Goal: Obtain resource: Obtain resource

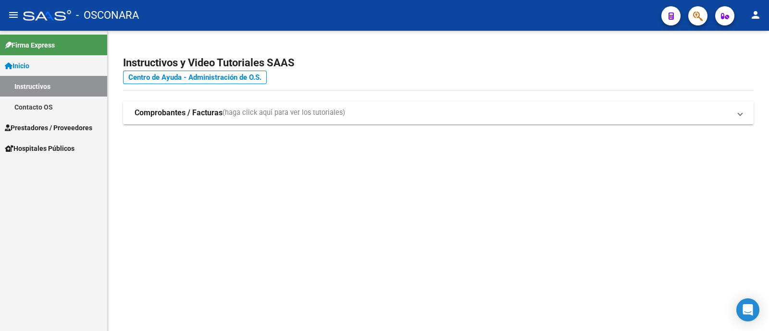
click at [28, 102] on link "Contacto OS" at bounding box center [53, 107] width 107 height 21
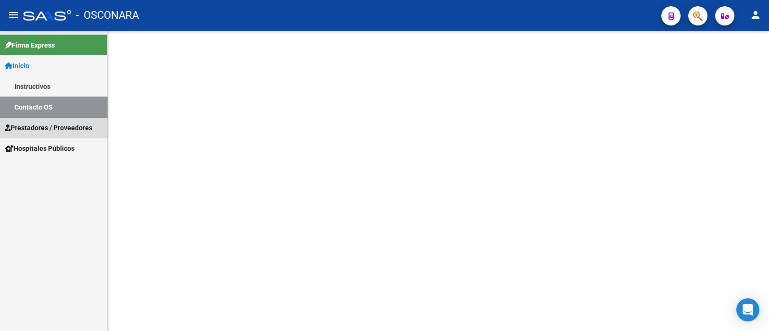
click at [62, 127] on span "Prestadores / Proveedores" at bounding box center [48, 128] width 87 height 11
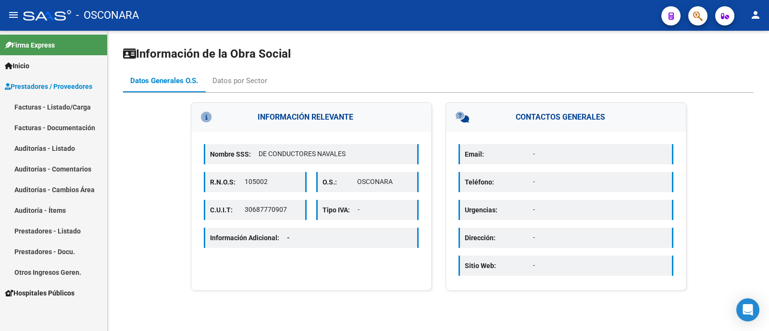
click at [59, 124] on link "Facturas - Documentación" at bounding box center [53, 127] width 107 height 21
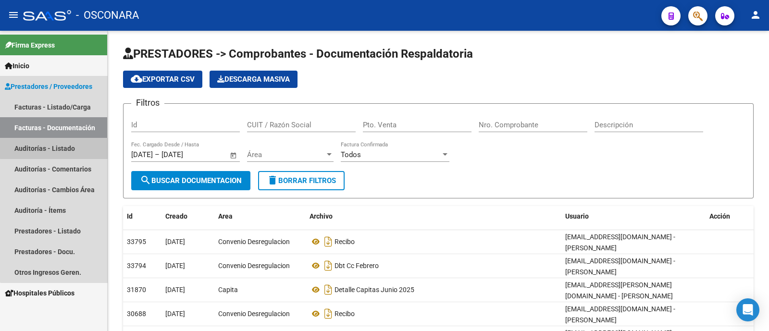
click at [84, 146] on link "Auditorías - Listado" at bounding box center [53, 148] width 107 height 21
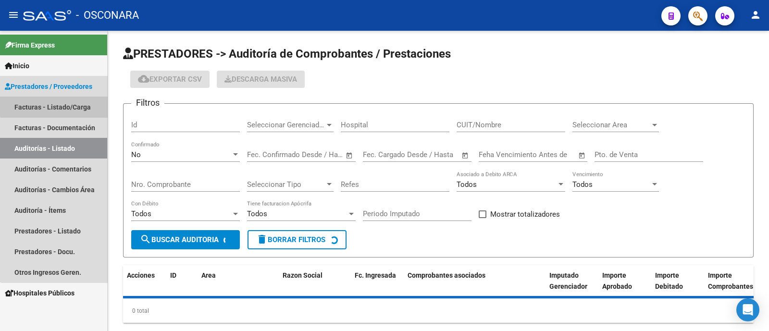
click at [75, 100] on link "Facturas - Listado/Carga" at bounding box center [53, 107] width 107 height 21
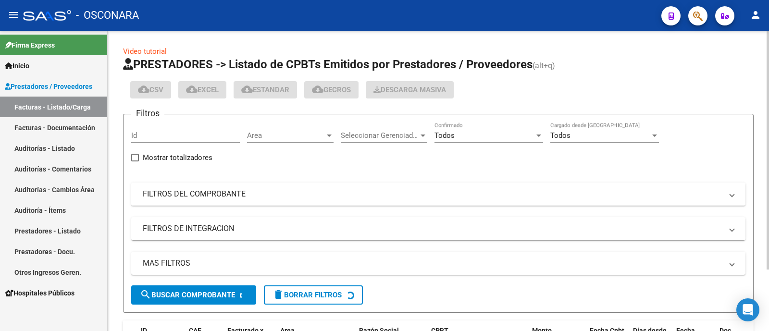
click at [309, 194] on mat-panel-title "FILTROS DEL COMPROBANTE" at bounding box center [433, 194] width 580 height 11
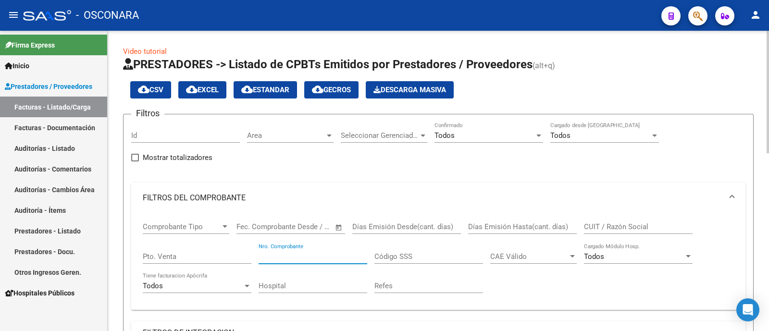
click at [294, 253] on input "Nro. Comprobante" at bounding box center [313, 256] width 109 height 9
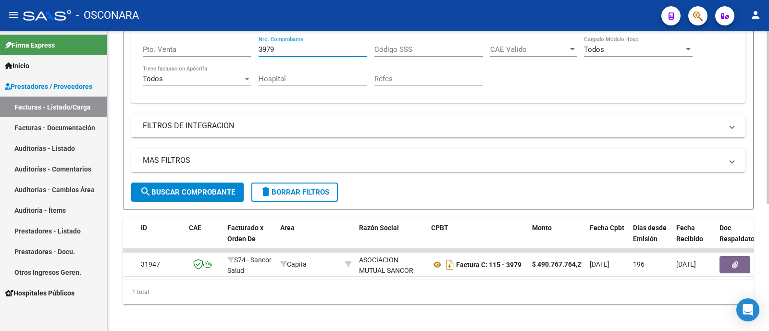
scroll to position [220, 0]
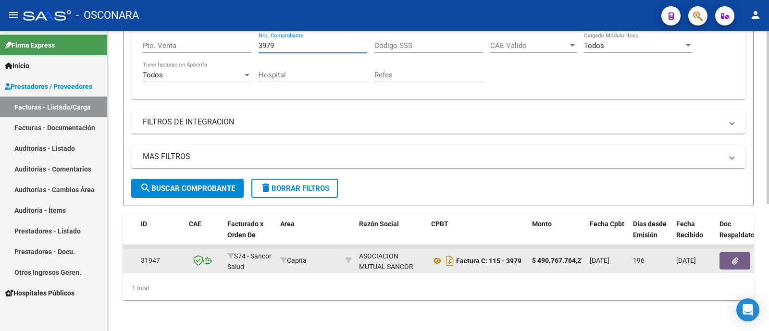
type input "3979"
click at [724, 253] on button "button" at bounding box center [735, 260] width 31 height 17
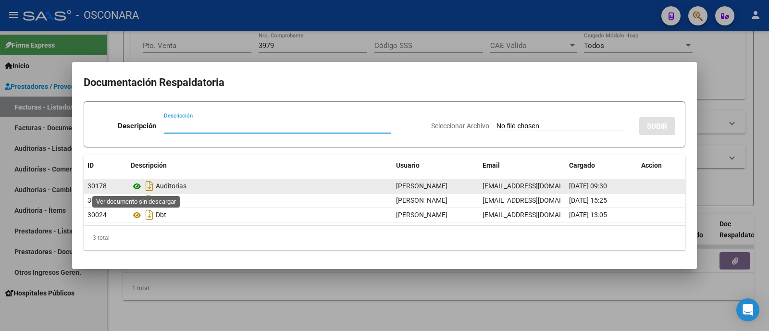
click at [137, 187] on icon at bounding box center [137, 187] width 12 height 12
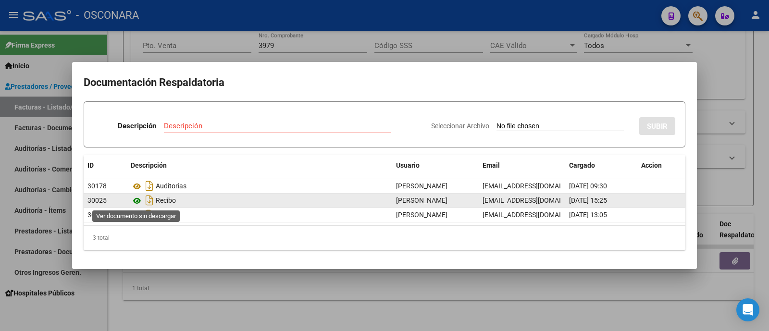
click at [138, 200] on icon at bounding box center [137, 201] width 12 height 12
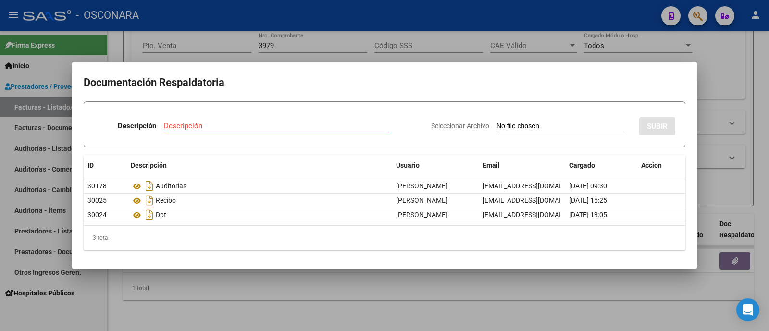
click at [279, 46] on div at bounding box center [384, 165] width 769 height 331
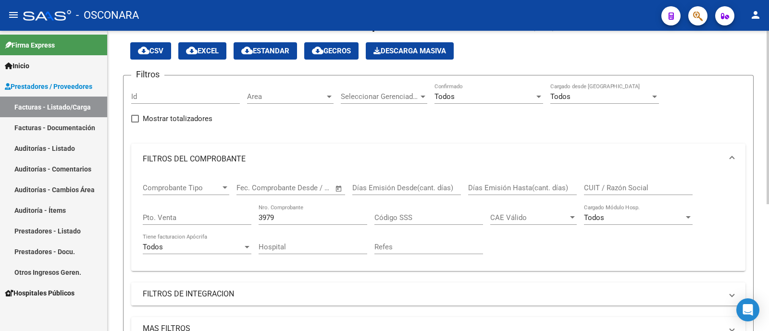
scroll to position [0, 0]
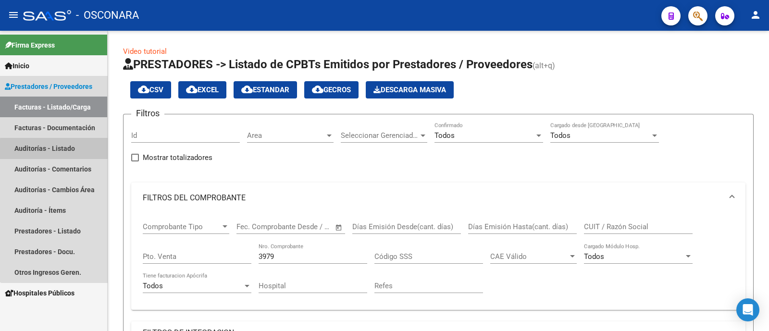
click at [63, 156] on link "Auditorías - Listado" at bounding box center [53, 148] width 107 height 21
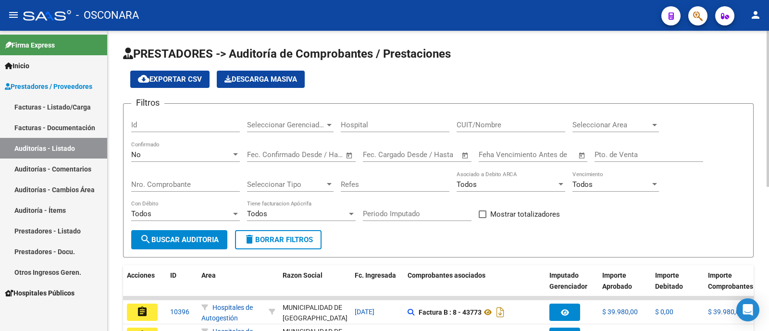
click at [211, 123] on input "Id" at bounding box center [185, 125] width 109 height 9
type input "8911"
click at [212, 157] on div "No" at bounding box center [181, 154] width 100 height 9
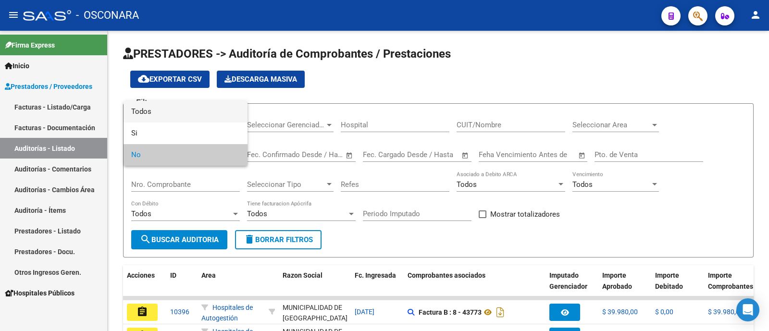
click at [173, 105] on span "Todos" at bounding box center [185, 112] width 109 height 22
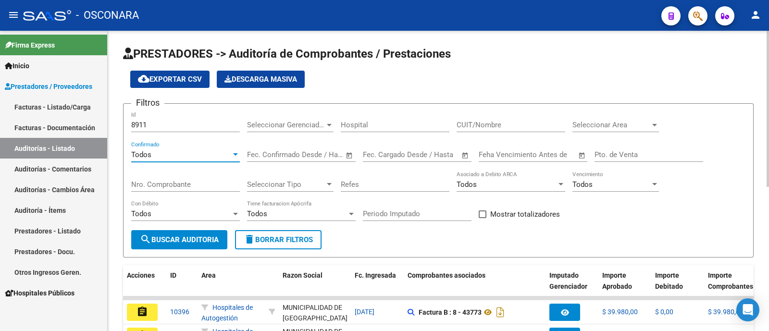
click at [166, 239] on span "search Buscar Auditoria" at bounding box center [179, 240] width 79 height 9
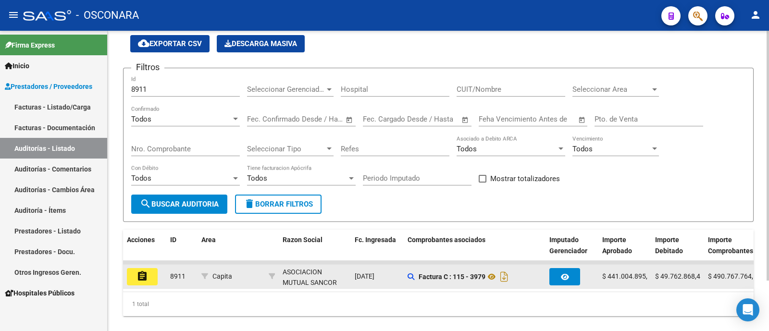
scroll to position [61, 0]
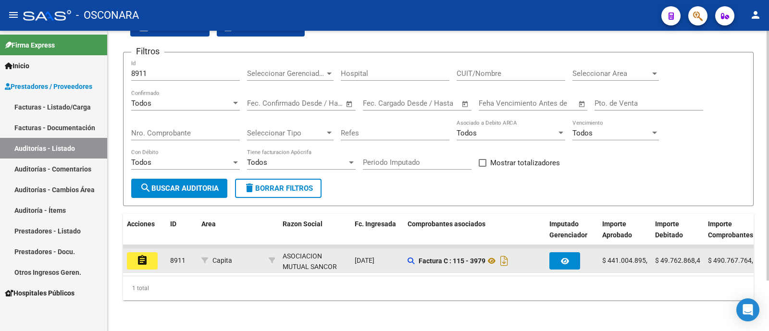
click at [140, 255] on mat-icon "assignment" at bounding box center [143, 261] width 12 height 12
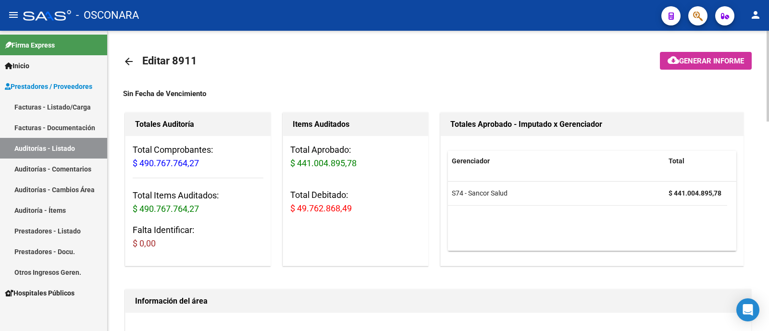
click at [678, 48] on mat-toolbar-row at bounding box center [691, 61] width 133 height 31
click at [683, 57] on span "Generar informe" at bounding box center [711, 61] width 65 height 9
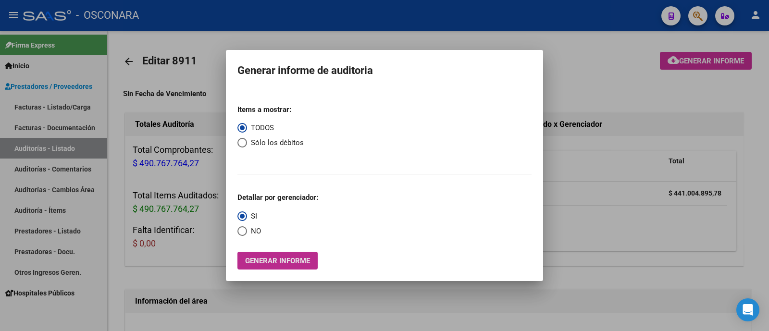
click at [252, 257] on span "Generar informe" at bounding box center [277, 261] width 65 height 9
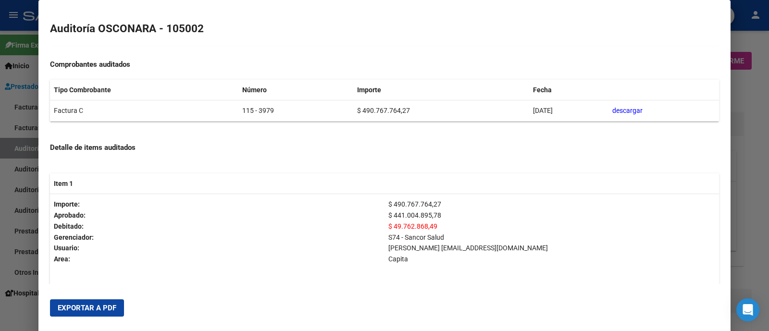
scroll to position [187, 0]
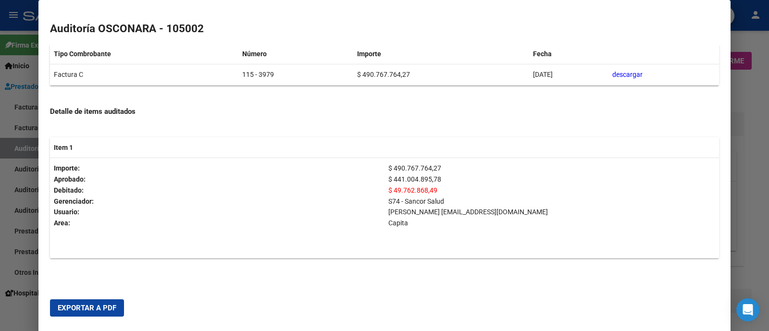
click at [65, 306] on span "Exportar a PDF" at bounding box center [87, 308] width 59 height 9
click at [24, 107] on div at bounding box center [384, 165] width 769 height 331
